Goal: Complete application form

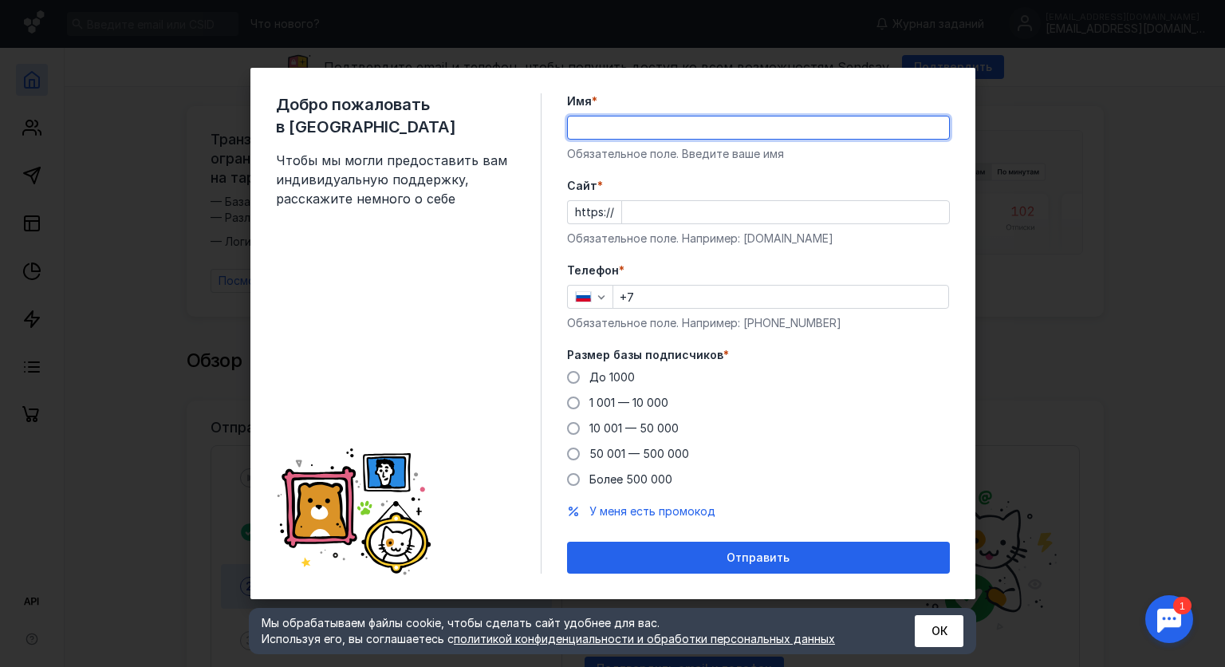
click at [593, 121] on input "Имя *" at bounding box center [758, 127] width 381 height 22
type input "[PERSON_NAME]"
type input "[PHONE_NUMBER]"
paste input "[URL][DOMAIN_NAME]"
click at [662, 214] on input "Cайт *" at bounding box center [785, 212] width 327 height 22
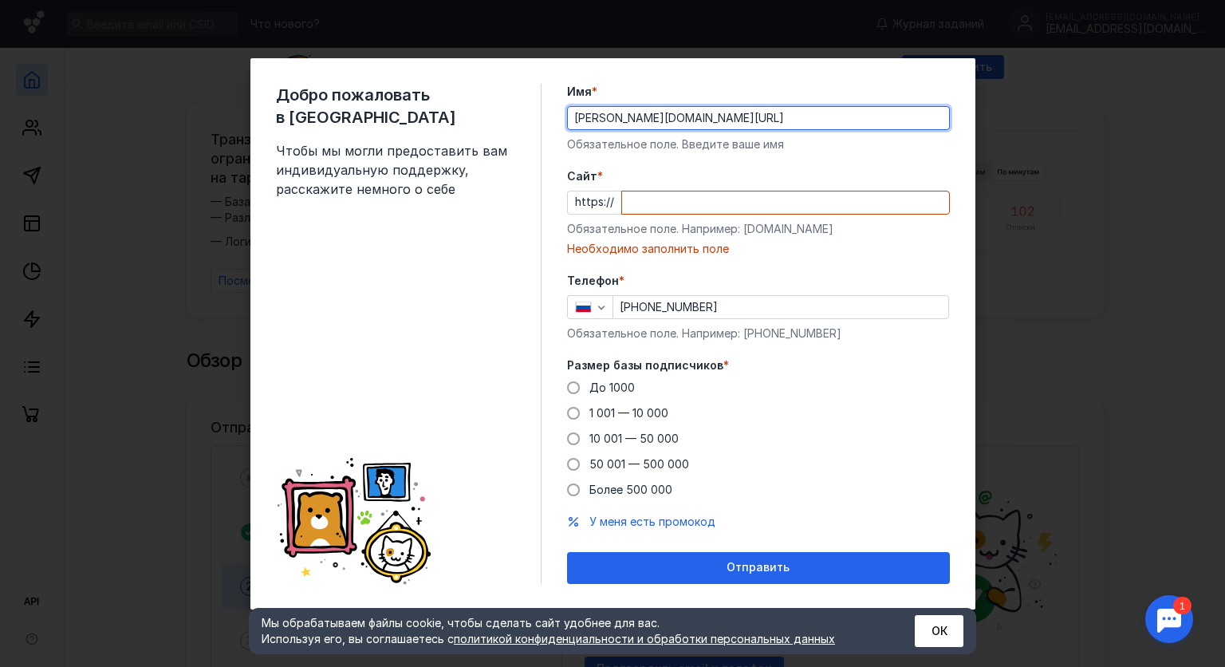
drag, startPoint x: 817, startPoint y: 119, endPoint x: 673, endPoint y: 140, distance: 145.2
click at [673, 140] on div "Имя * [PERSON_NAME][DOMAIN_NAME][URL] Обязательное поле. Введите ваше имя" at bounding box center [758, 118] width 383 height 69
click at [720, 115] on input "[PERSON_NAME]" at bounding box center [758, 118] width 381 height 22
click at [648, 111] on input "[PERSON_NAME]" at bounding box center [758, 118] width 381 height 22
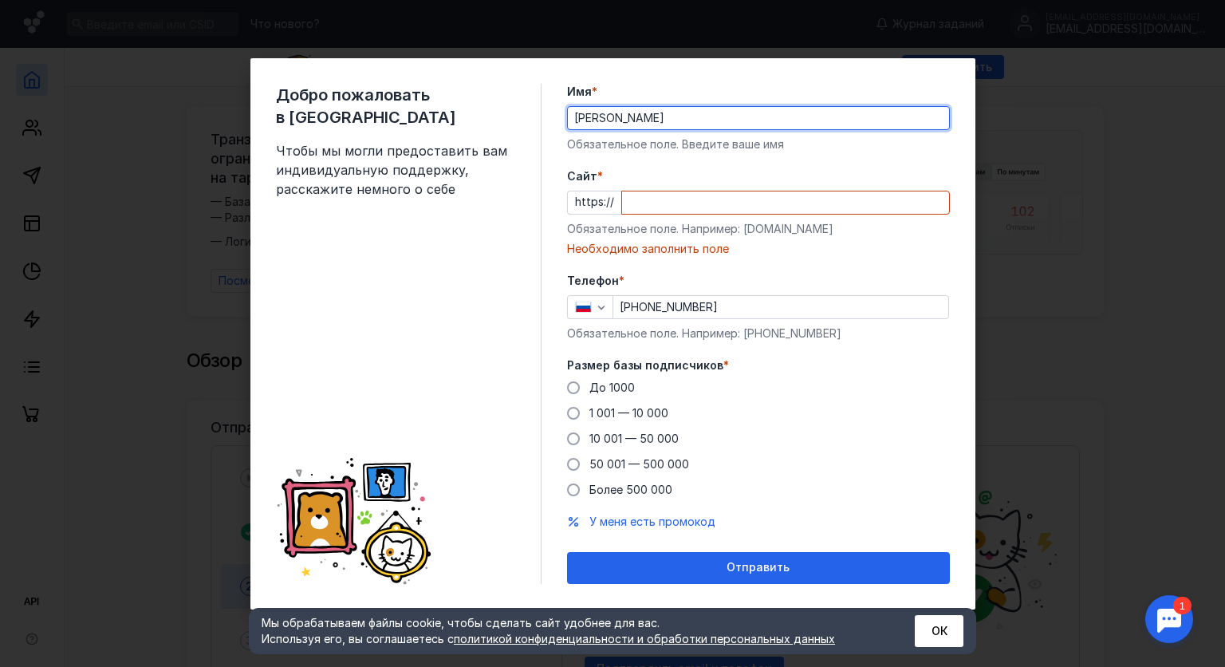
click at [648, 111] on input "[PERSON_NAME]" at bounding box center [758, 118] width 381 height 22
paste input "[URL][DOMAIN_NAME]"
drag, startPoint x: 711, startPoint y: 112, endPoint x: 616, endPoint y: 130, distance: 96.5
click at [616, 130] on div "Имя * Андрей[URL][DOMAIN_NAME] Обязательное поле. Введите ваше имя" at bounding box center [758, 118] width 383 height 69
type input "[PERSON_NAME]"
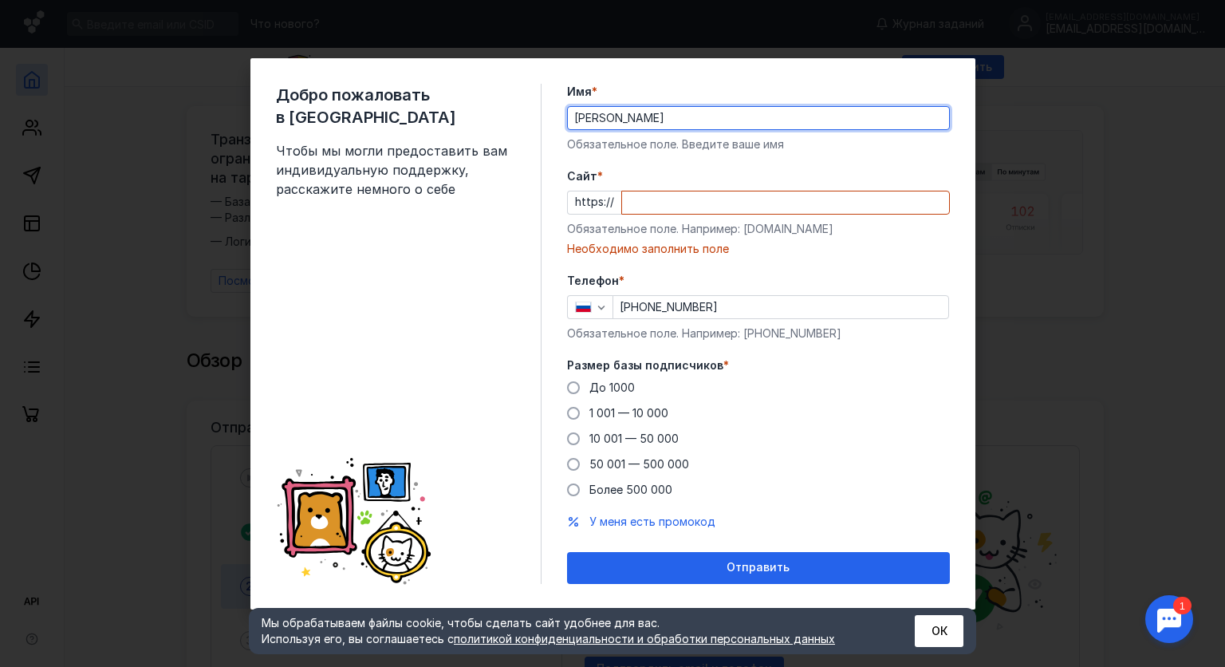
click at [685, 197] on input "Cайт *" at bounding box center [785, 202] width 327 height 22
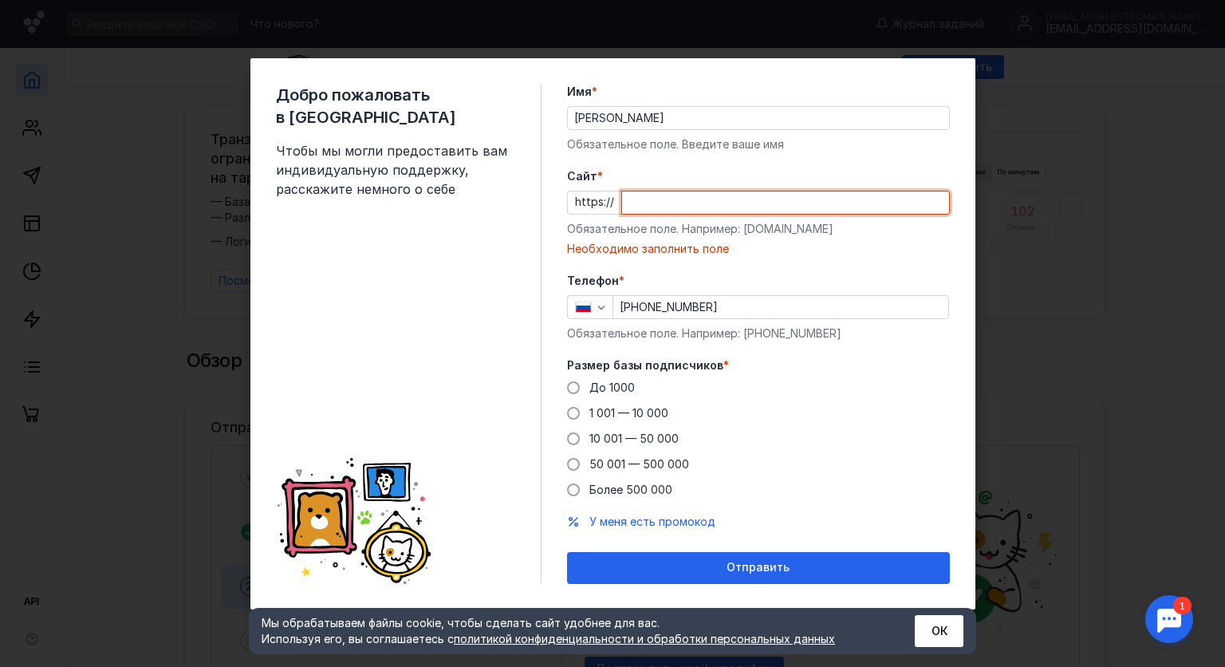
paste input "[DOMAIN_NAME][URL]"
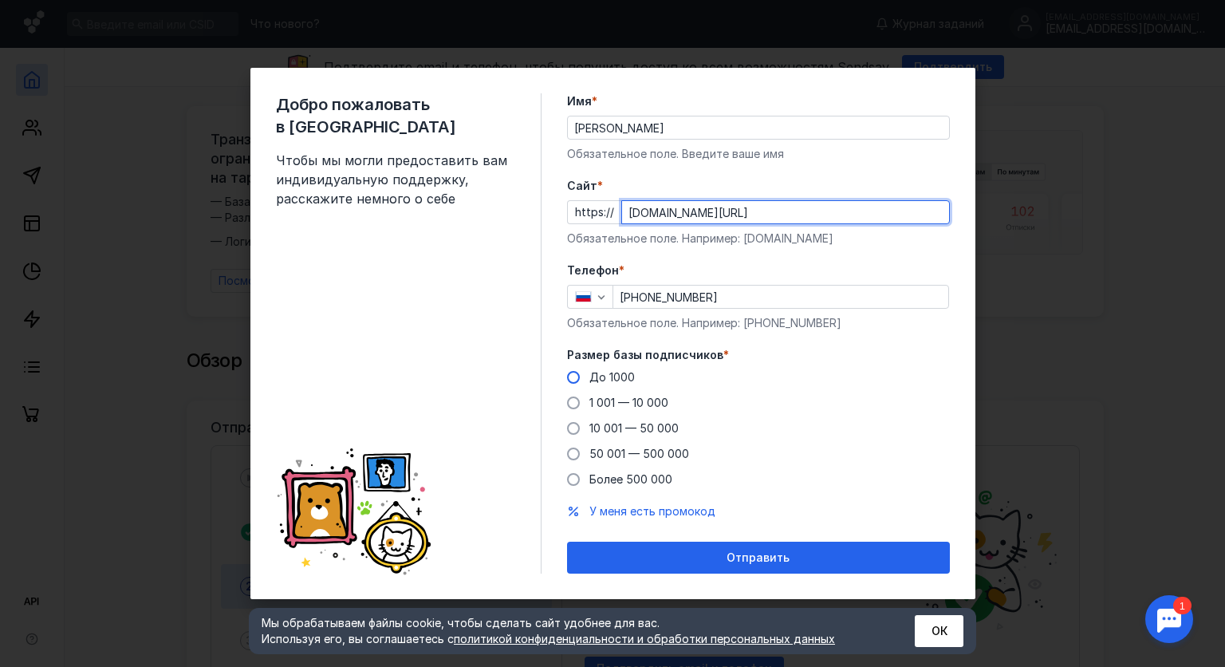
type input "[DOMAIN_NAME][URL]"
click at [577, 370] on label "До 1000" at bounding box center [601, 377] width 68 height 16
click at [0, 0] on input "До 1000" at bounding box center [0, 0] width 0 height 0
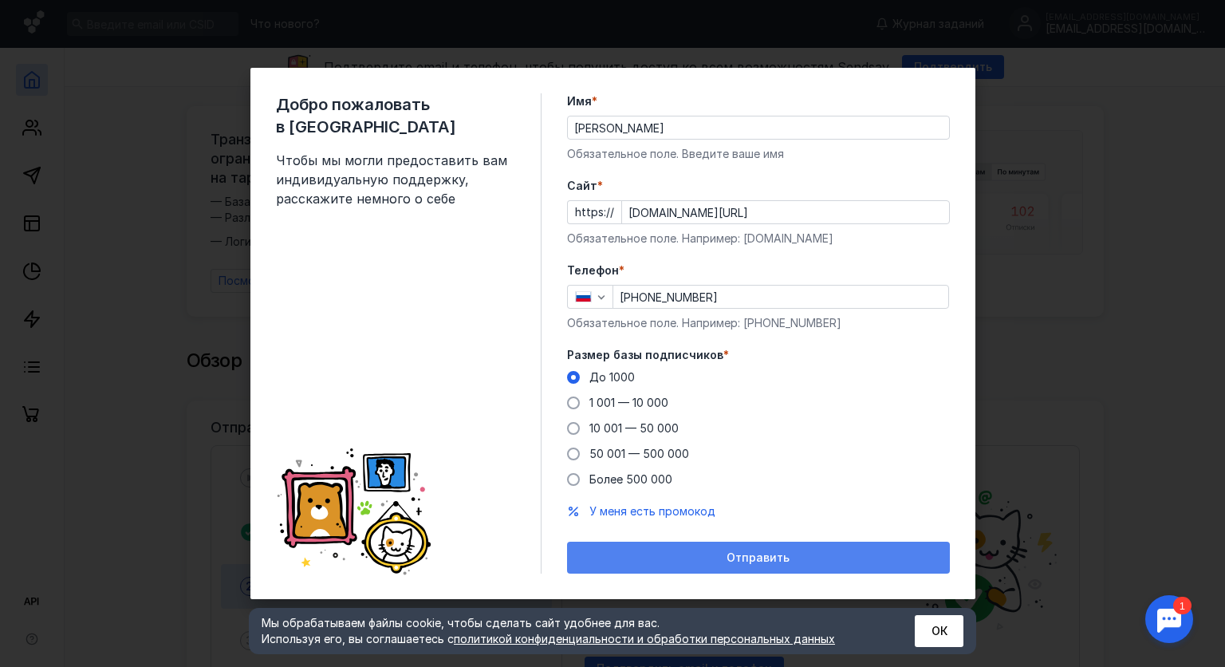
click at [777, 558] on span "Отправить" at bounding box center [758, 558] width 63 height 14
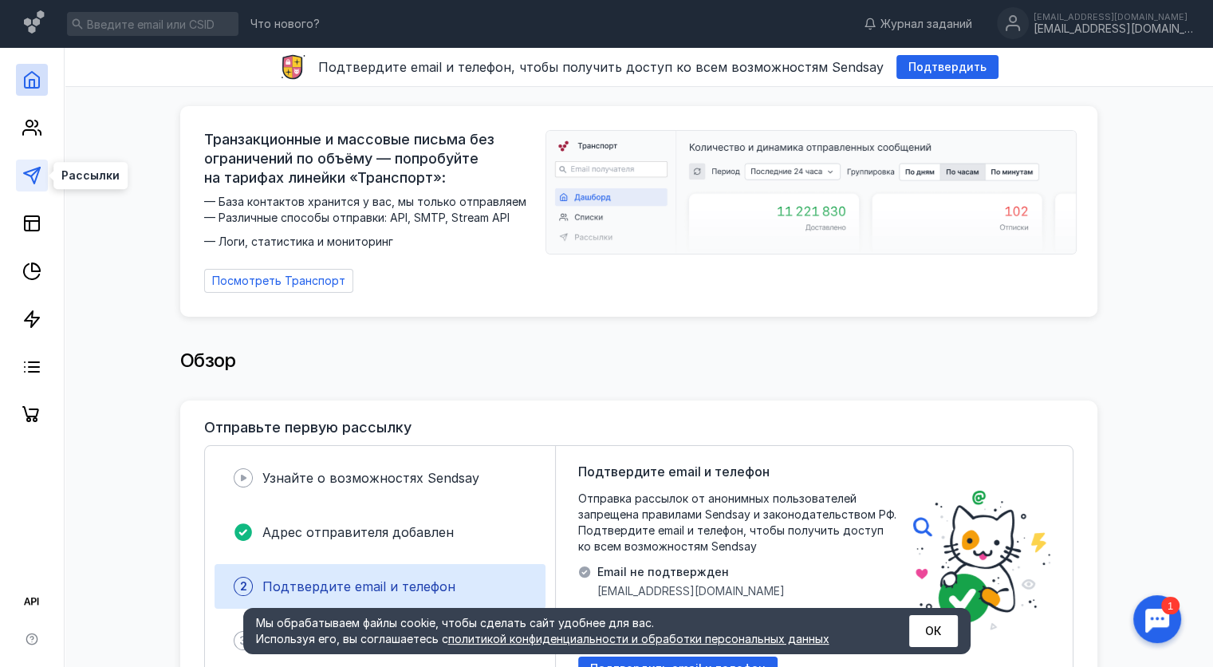
click at [34, 172] on icon at bounding box center [31, 175] width 19 height 19
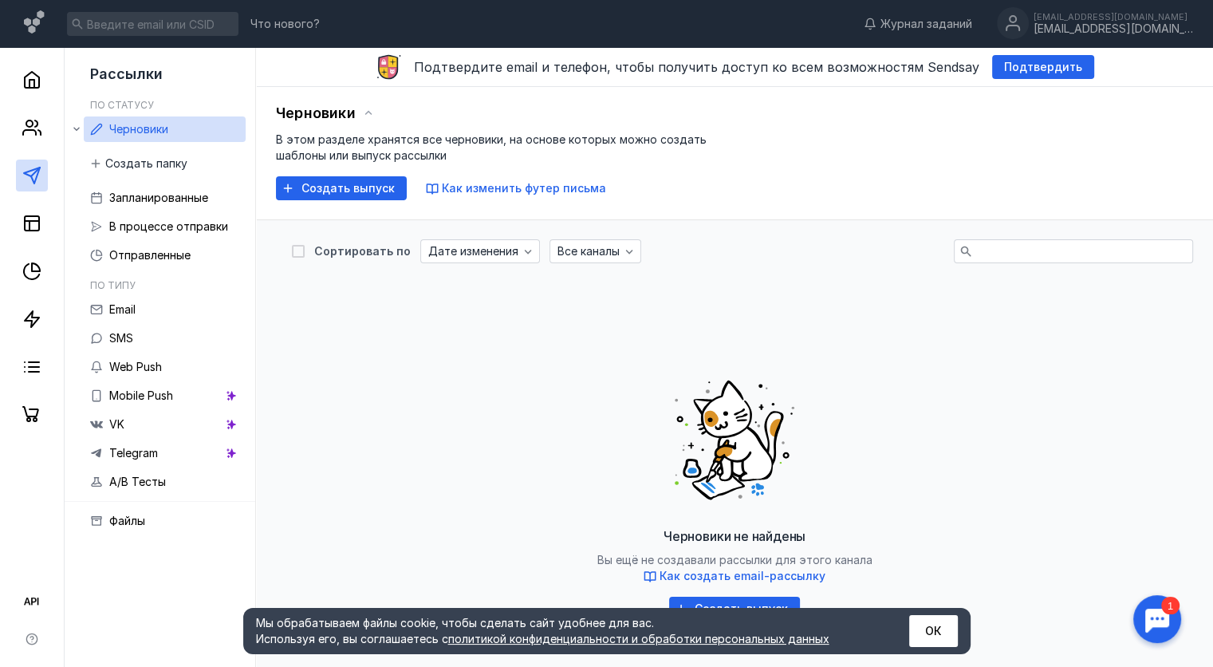
click at [937, 629] on button "ОК" at bounding box center [933, 631] width 49 height 32
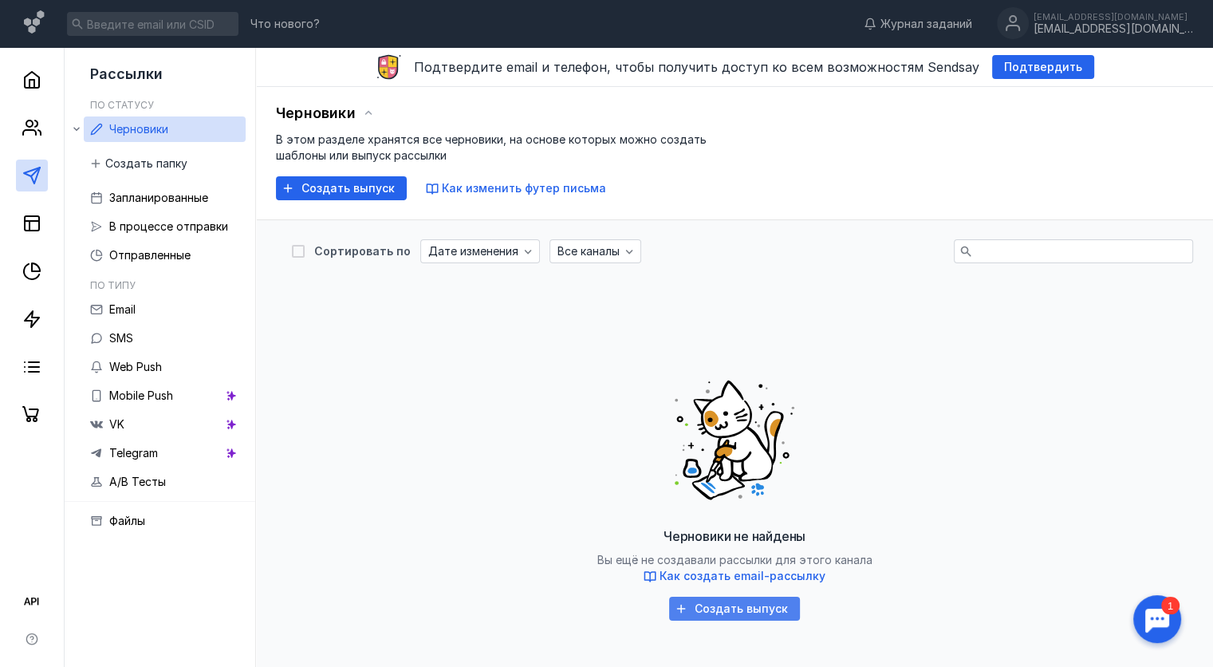
click at [763, 613] on span "Создать выпуск" at bounding box center [741, 609] width 93 height 14
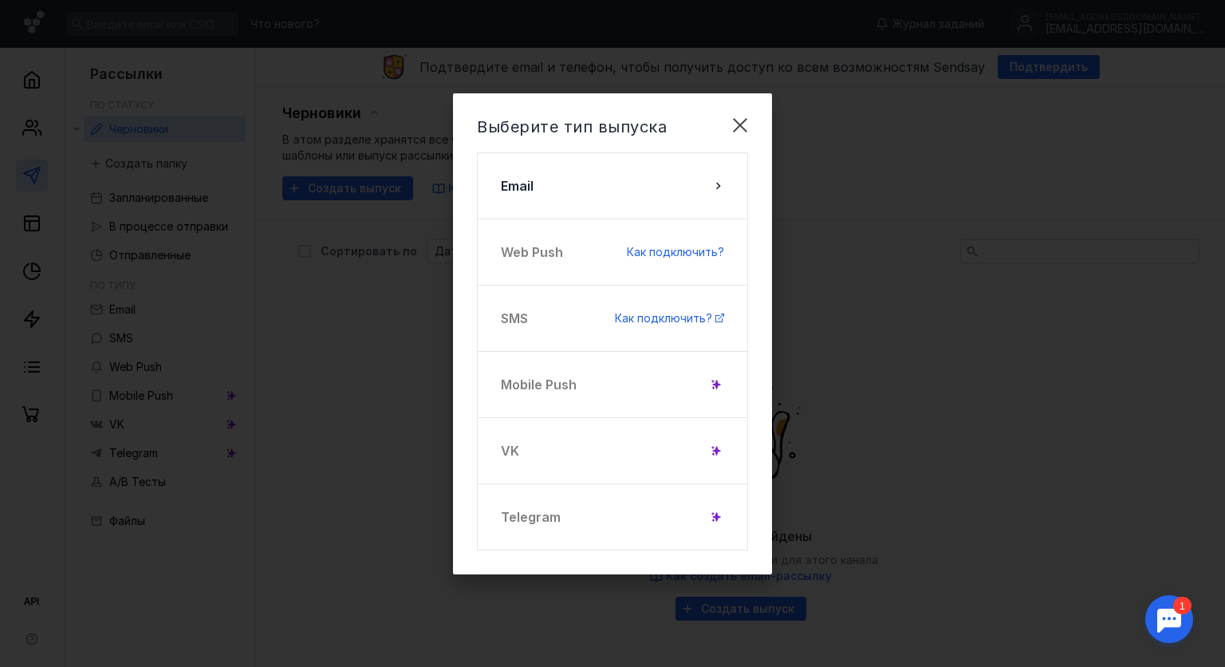
click at [647, 522] on div "Telegram" at bounding box center [612, 516] width 271 height 67
click at [721, 521] on icon at bounding box center [716, 516] width 11 height 11
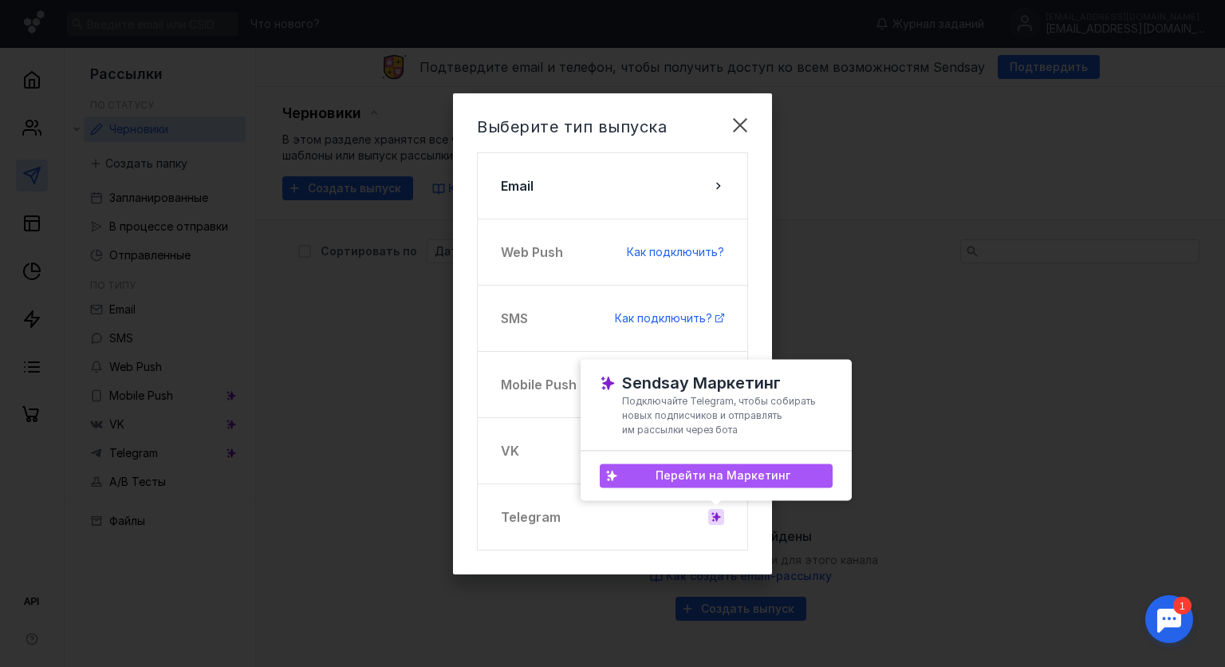
click at [722, 479] on span "Перейти на Маркетинг" at bounding box center [723, 476] width 135 height 14
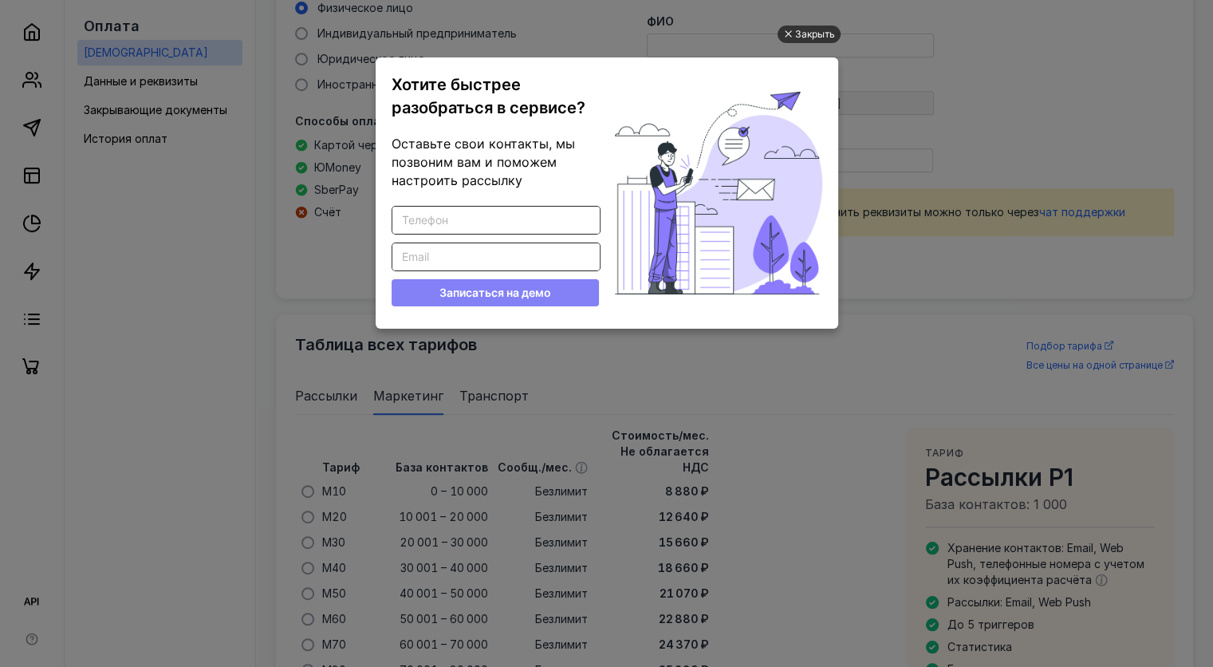
click at [806, 37] on div "Закрыть" at bounding box center [815, 35] width 40 height 18
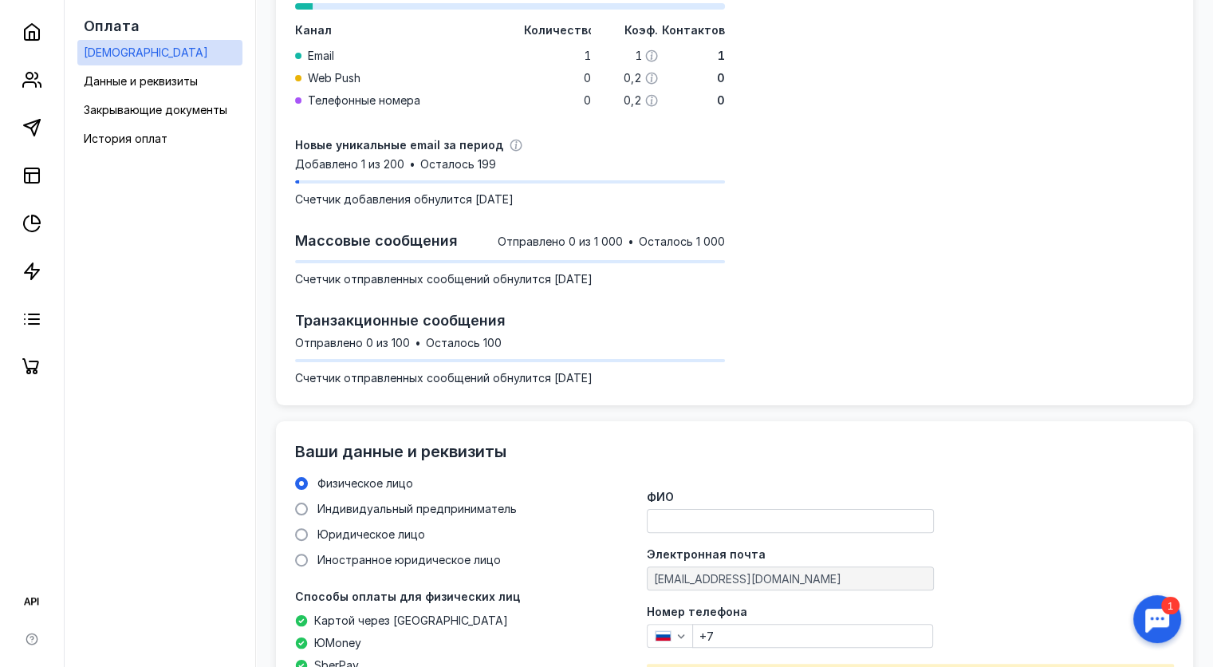
scroll to position [399, 0]
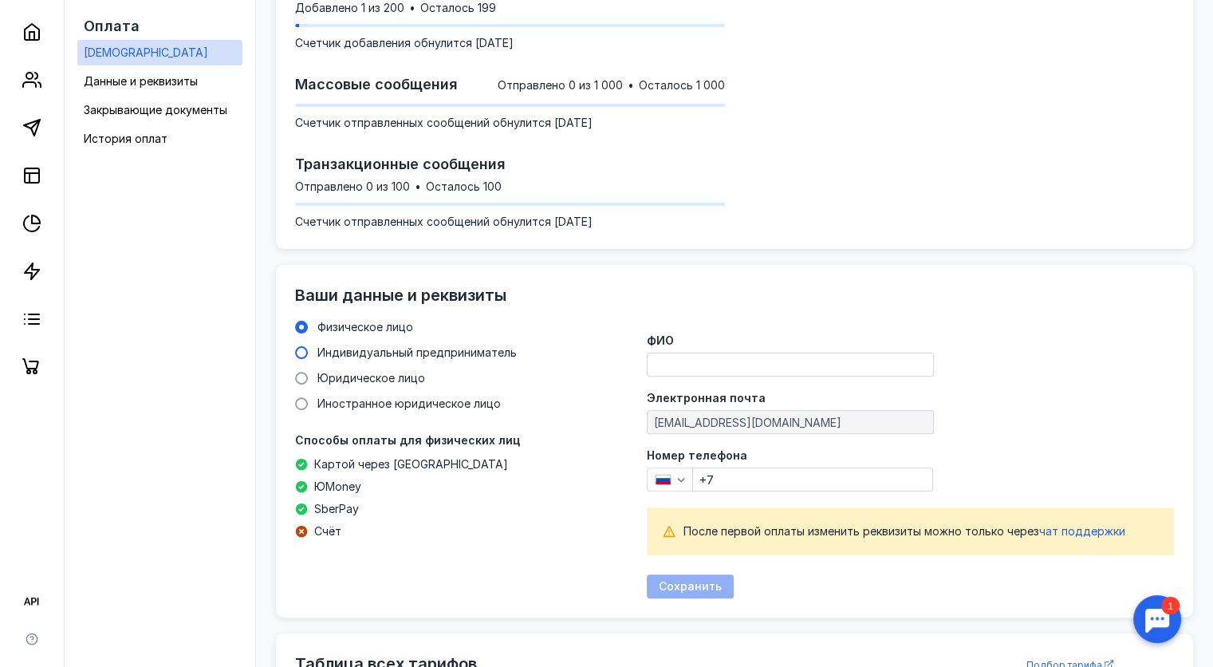
click at [382, 358] on span "Индивидуальный предприниматель" at bounding box center [417, 352] width 199 height 14
click at [0, 0] on input "Индивидуальный предприниматель" at bounding box center [0, 0] width 0 height 0
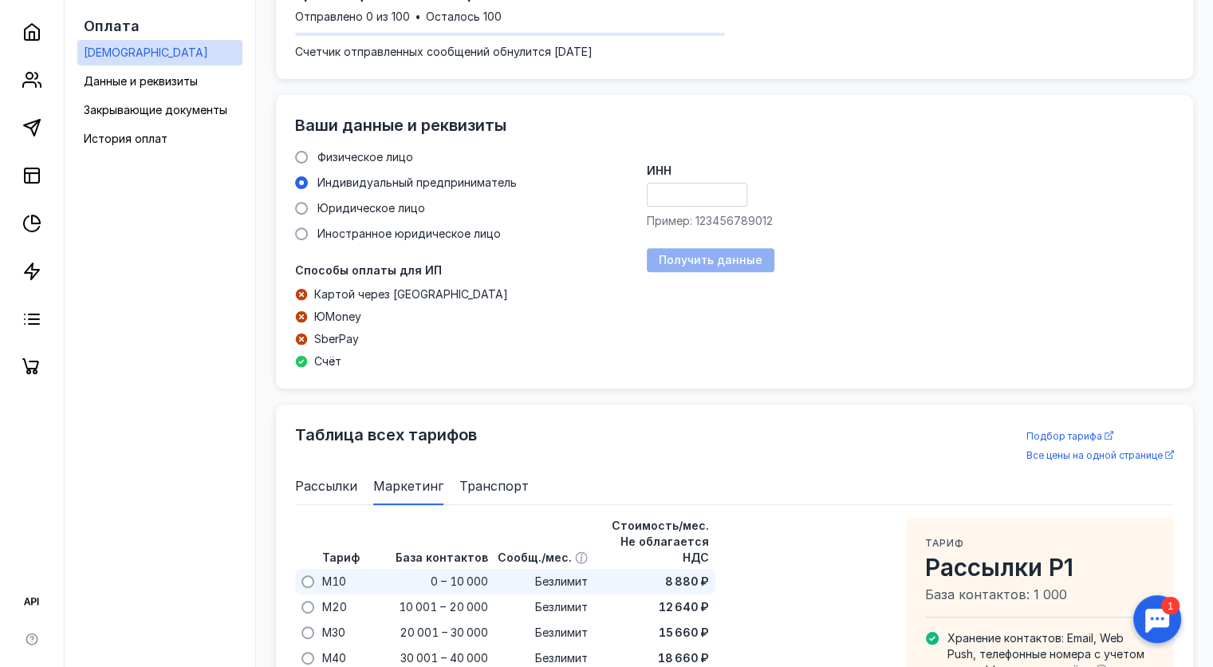
scroll to position [558, 0]
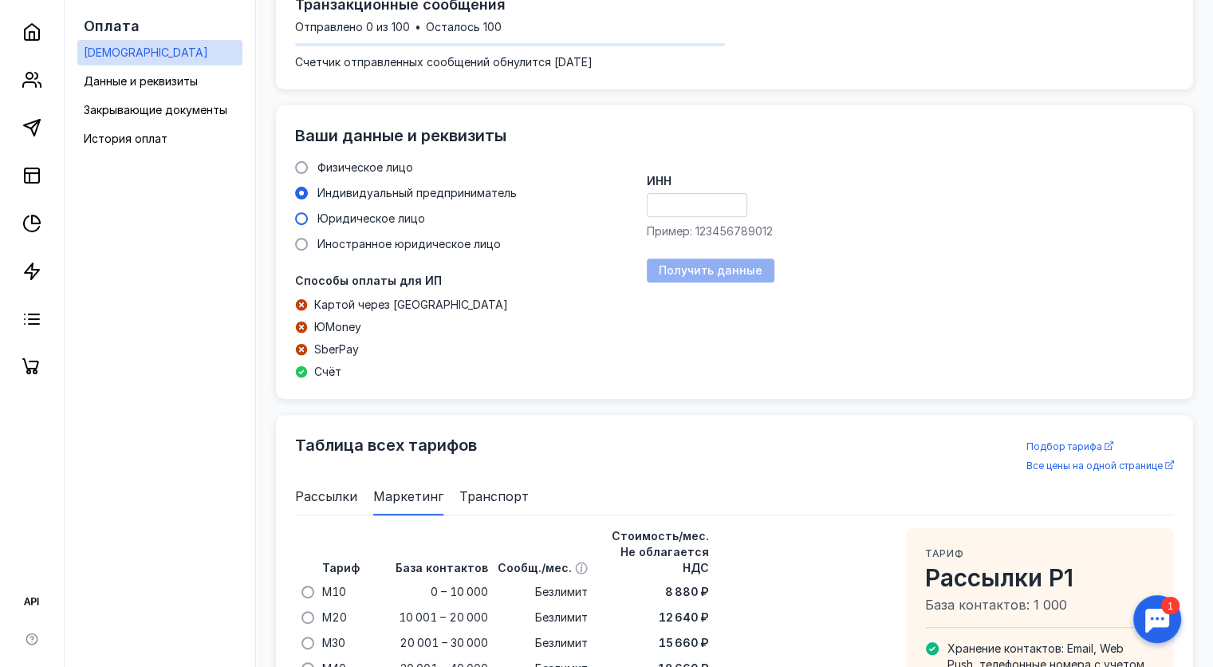
click at [351, 217] on span "Юридическое лицо" at bounding box center [372, 218] width 108 height 14
click at [0, 0] on input "Юридическое лицо" at bounding box center [0, 0] width 0 height 0
click at [381, 177] on div "Физическое лицо Индивидуальный предприниматель Юридическое лицо Иностранное юри…" at bounding box center [412, 206] width 235 height 93
drag, startPoint x: 380, startPoint y: 176, endPoint x: 377, endPoint y: 167, distance: 10.1
click at [378, 173] on div "Физическое лицо Индивидуальный предприниматель Юридическое лицо Иностранное юри…" at bounding box center [412, 206] width 235 height 93
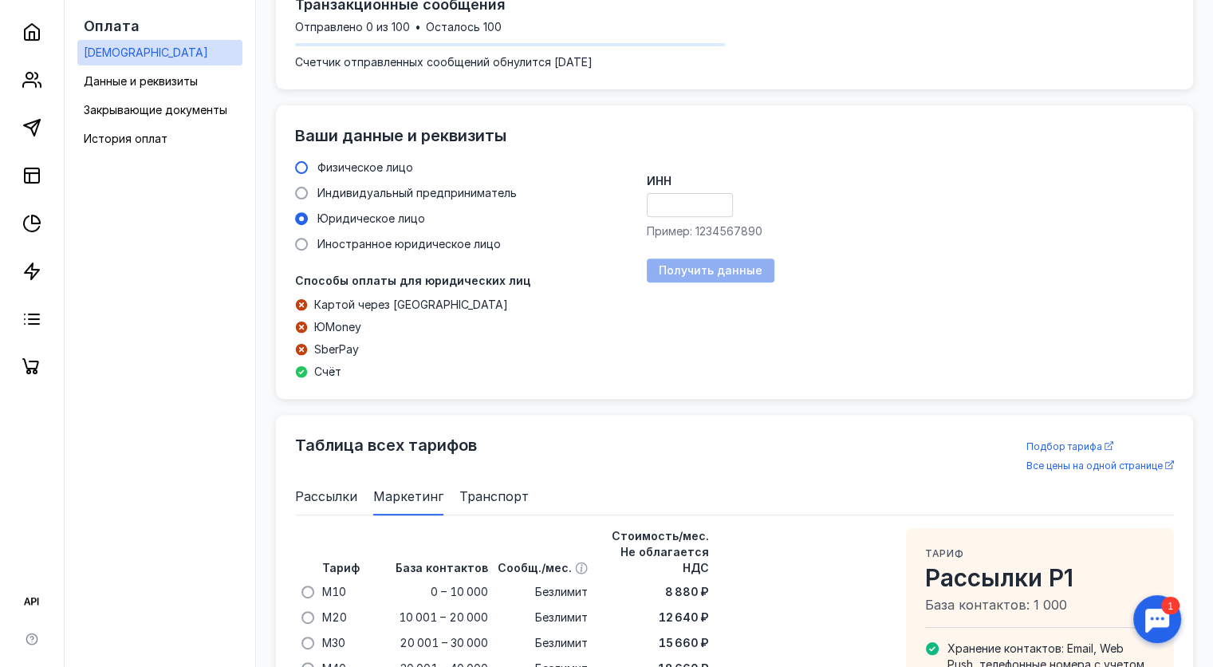
click at [377, 166] on span "Физическое лицо" at bounding box center [366, 167] width 96 height 14
click at [0, 0] on input "Физическое лицо" at bounding box center [0, 0] width 0 height 0
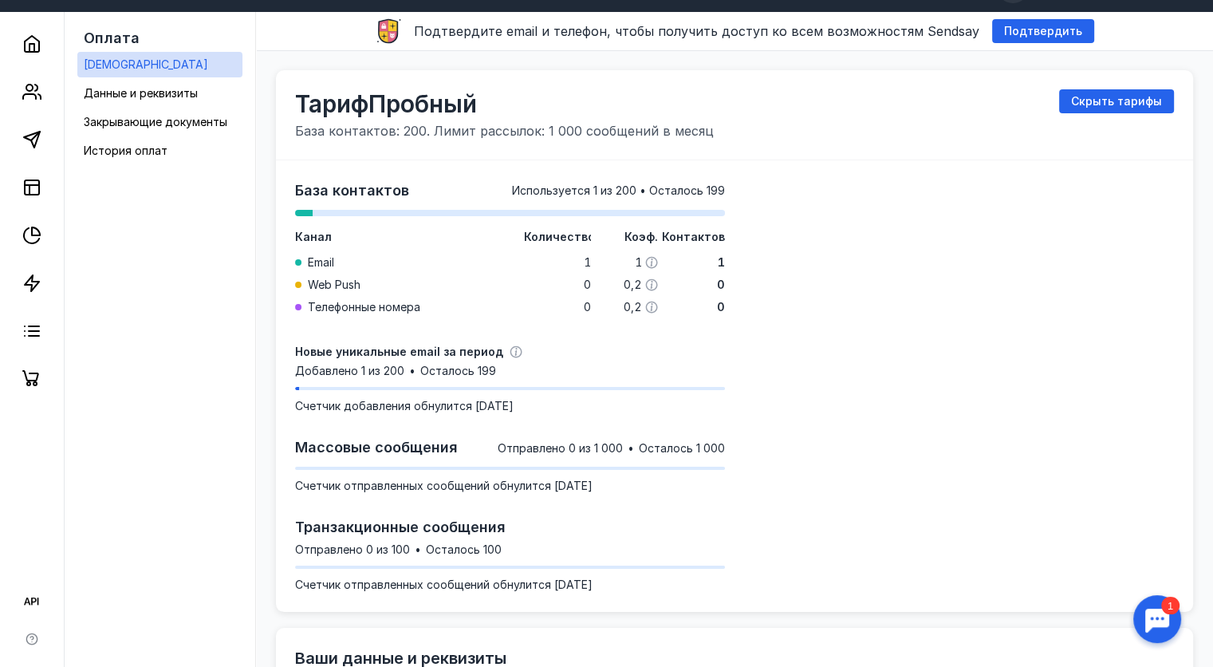
scroll to position [0, 0]
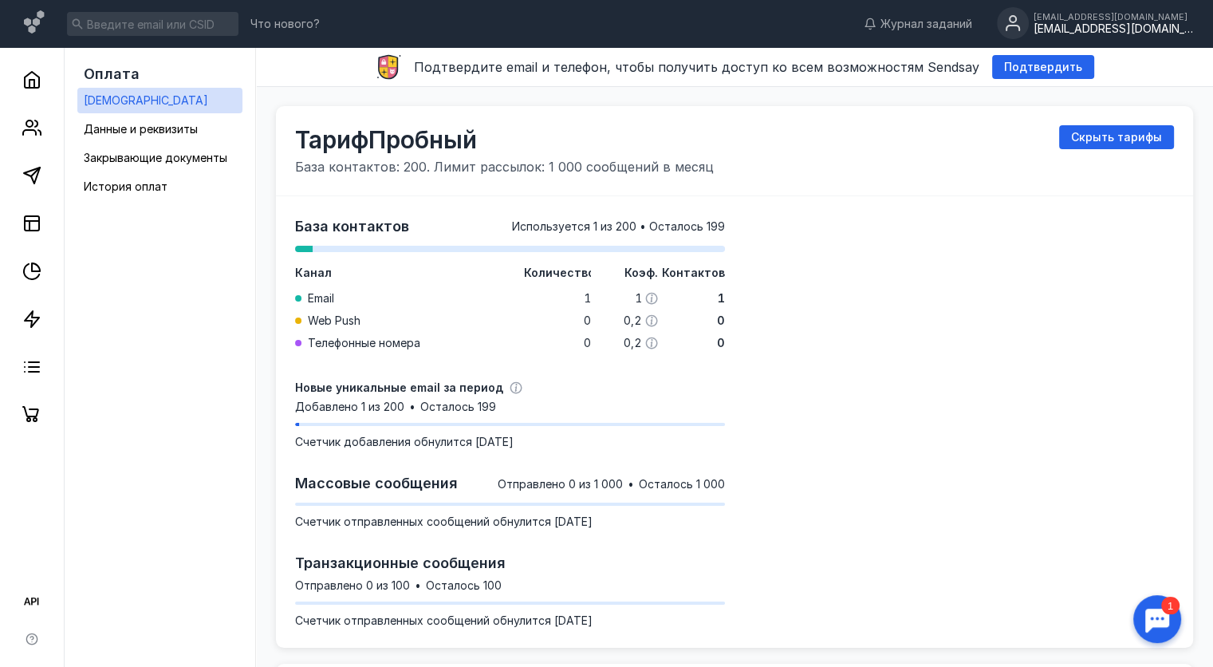
drag, startPoint x: 760, startPoint y: 247, endPoint x: 766, endPoint y: 232, distance: 16.2
click at [760, 247] on div at bounding box center [959, 421] width 430 height 413
